Goal: Information Seeking & Learning: Learn about a topic

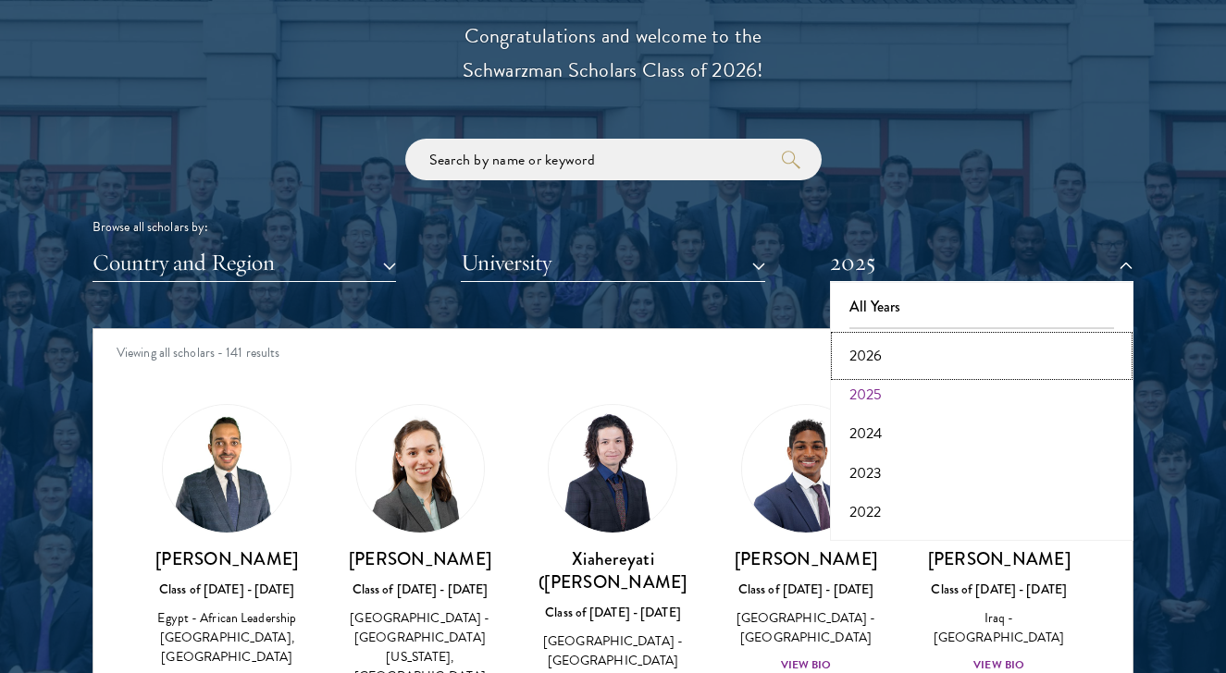
click at [883, 350] on button "2026" at bounding box center [981, 356] width 292 height 39
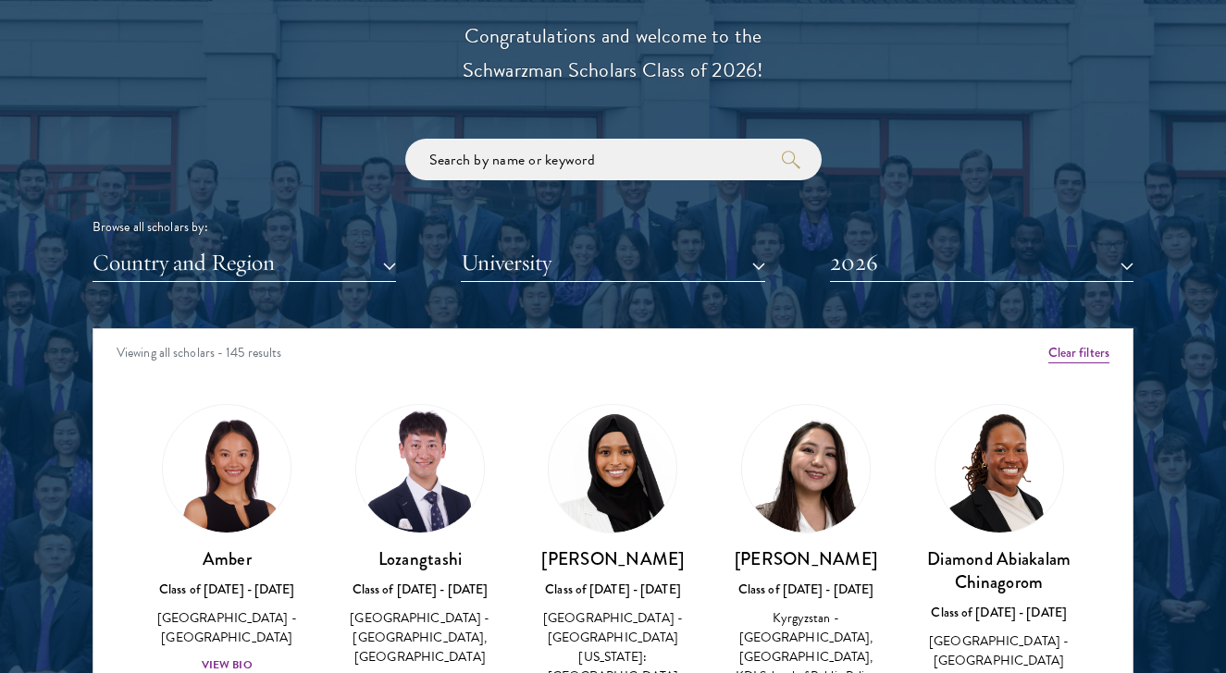
scroll to position [3036, 0]
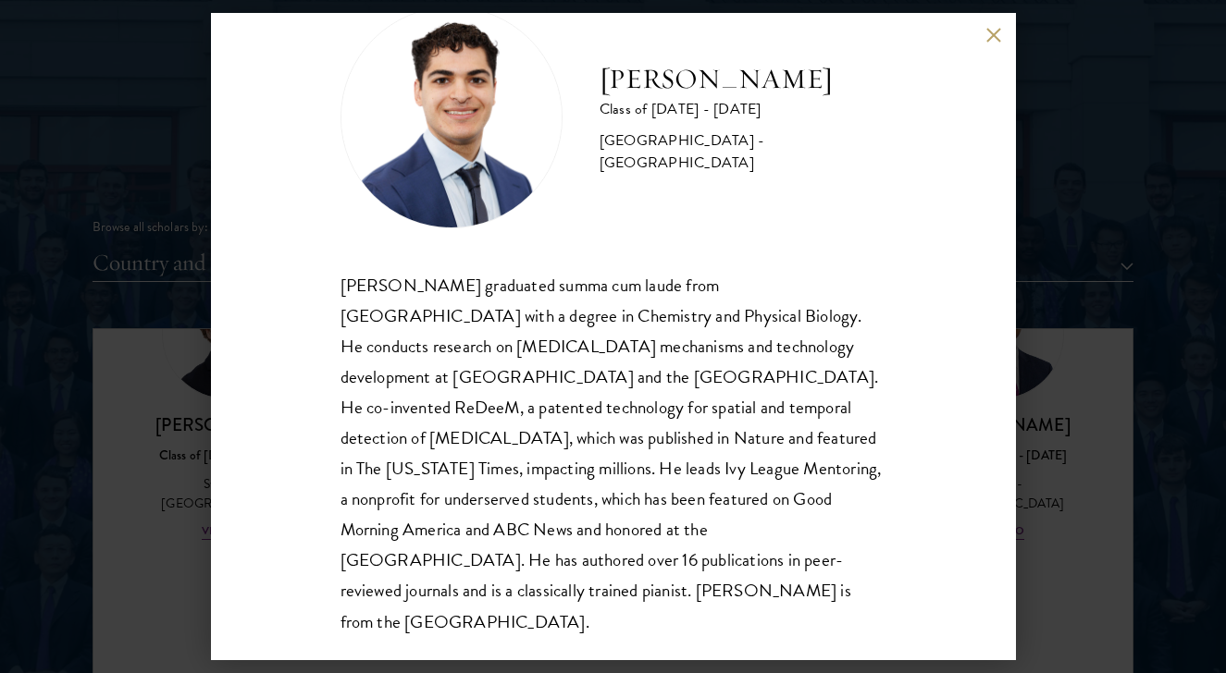
scroll to position [63, 0]
click at [513, 333] on div "[PERSON_NAME] graduated summa cum laude from [GEOGRAPHIC_DATA] with a degree in…" at bounding box center [613, 452] width 546 height 367
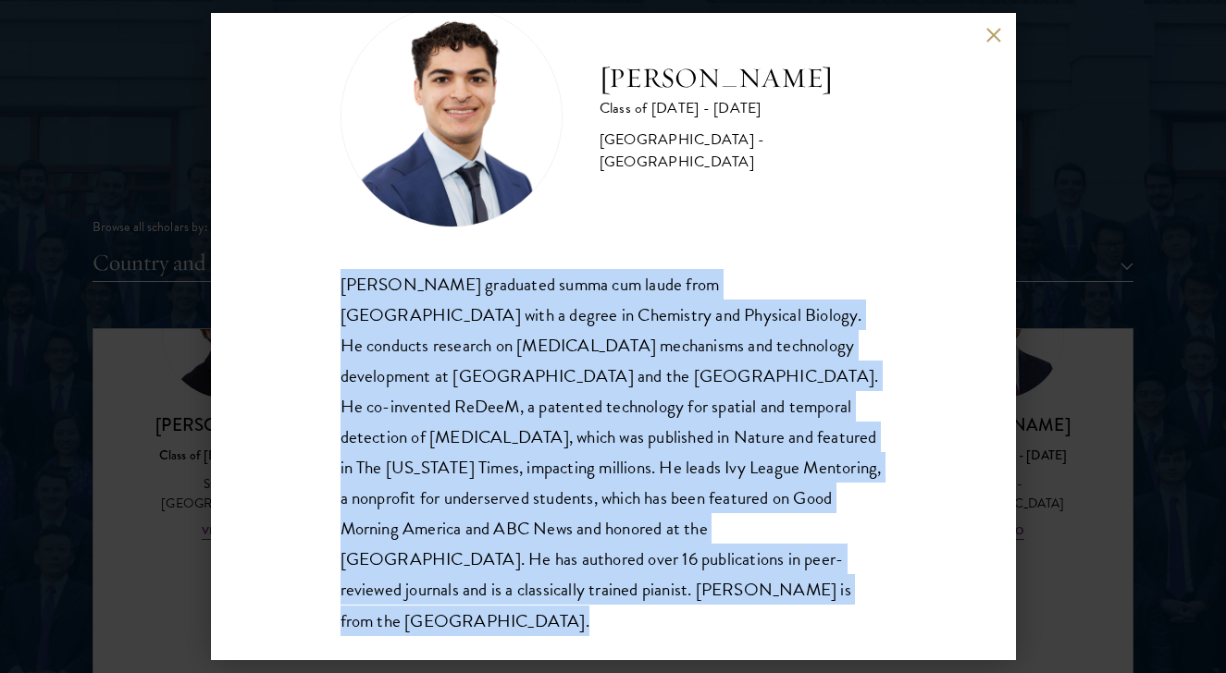
click at [513, 333] on div "[PERSON_NAME] graduated summa cum laude from [GEOGRAPHIC_DATA] with a degree in…" at bounding box center [613, 452] width 546 height 367
copy body "[PERSON_NAME] graduated summa cum laude from [GEOGRAPHIC_DATA] with a degree in…"
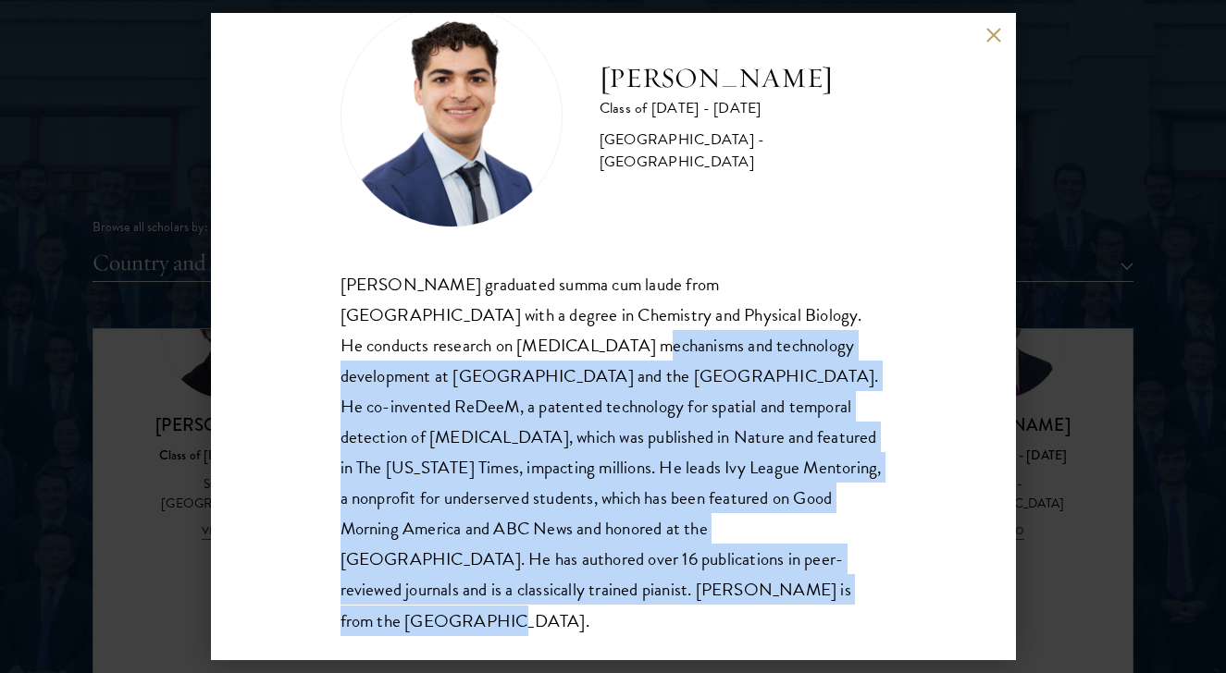
drag, startPoint x: 404, startPoint y: 595, endPoint x: 410, endPoint y: 348, distance: 247.1
click at [411, 348] on div "[PERSON_NAME] graduated summa cum laude from [GEOGRAPHIC_DATA] with a degree in…" at bounding box center [613, 452] width 546 height 367
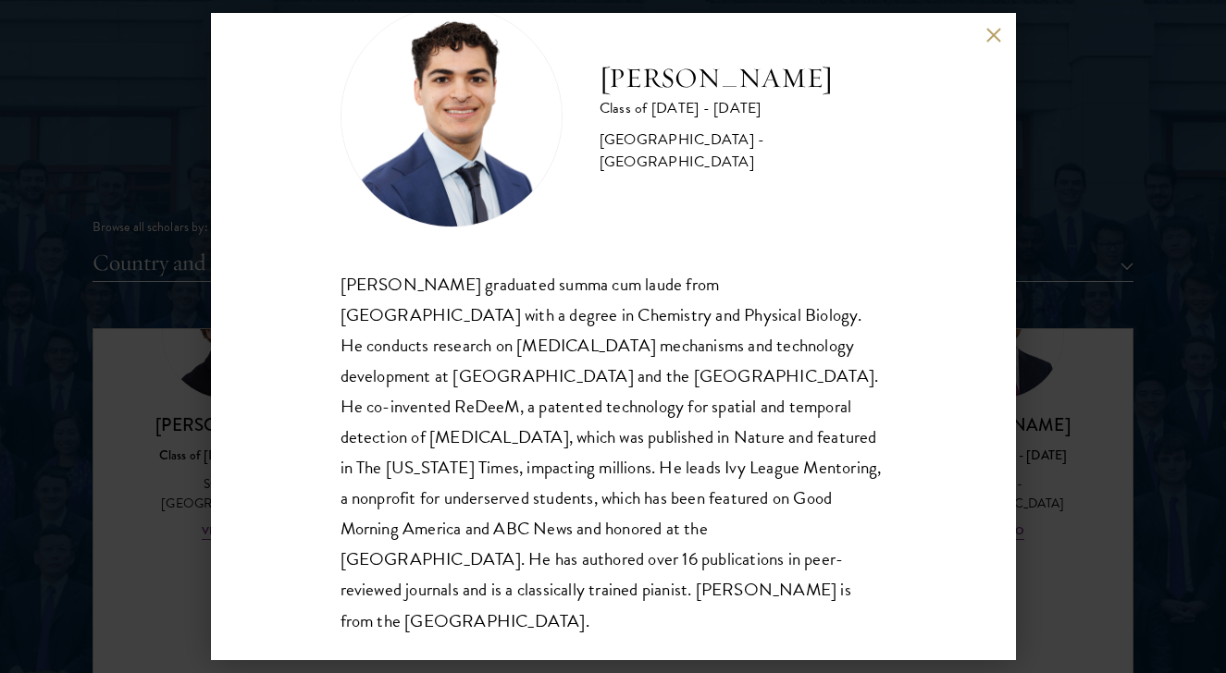
click at [352, 346] on div "[PERSON_NAME] graduated summa cum laude from [GEOGRAPHIC_DATA] with a degree in…" at bounding box center [613, 452] width 546 height 367
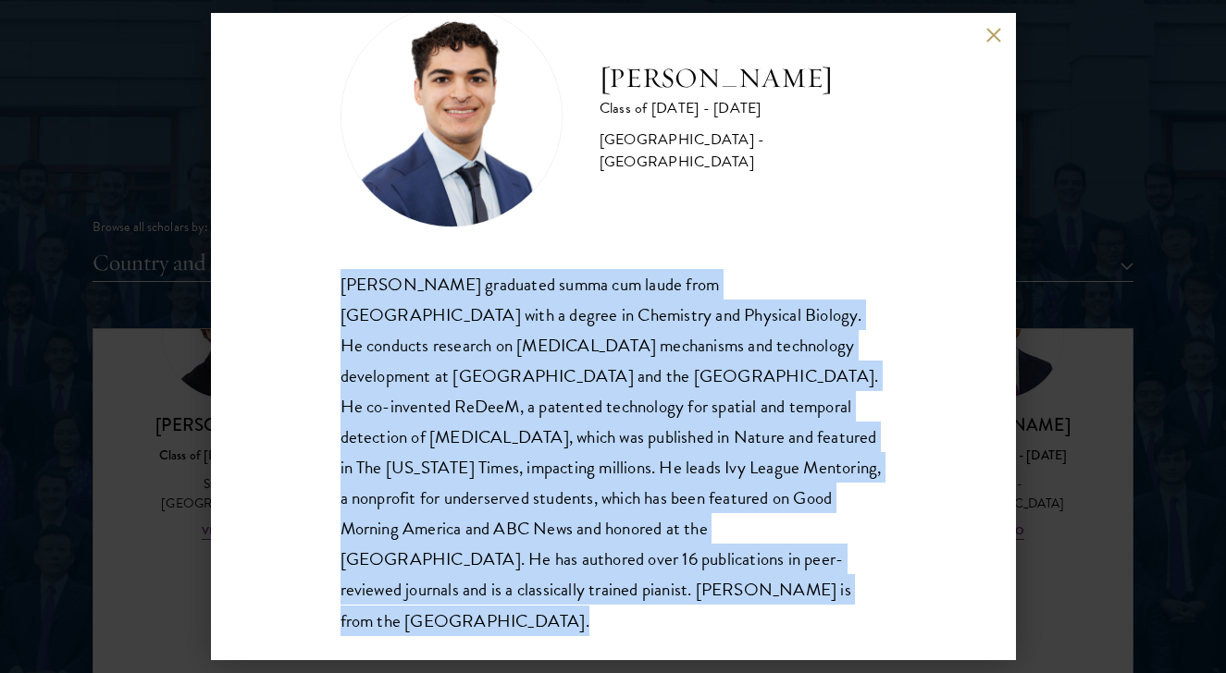
click at [352, 346] on div "[PERSON_NAME] graduated summa cum laude from [GEOGRAPHIC_DATA] with a degree in…" at bounding box center [613, 452] width 546 height 367
copy body "[PERSON_NAME] graduated summa cum laude from [GEOGRAPHIC_DATA] with a degree in…"
